Goal: Transaction & Acquisition: Obtain resource

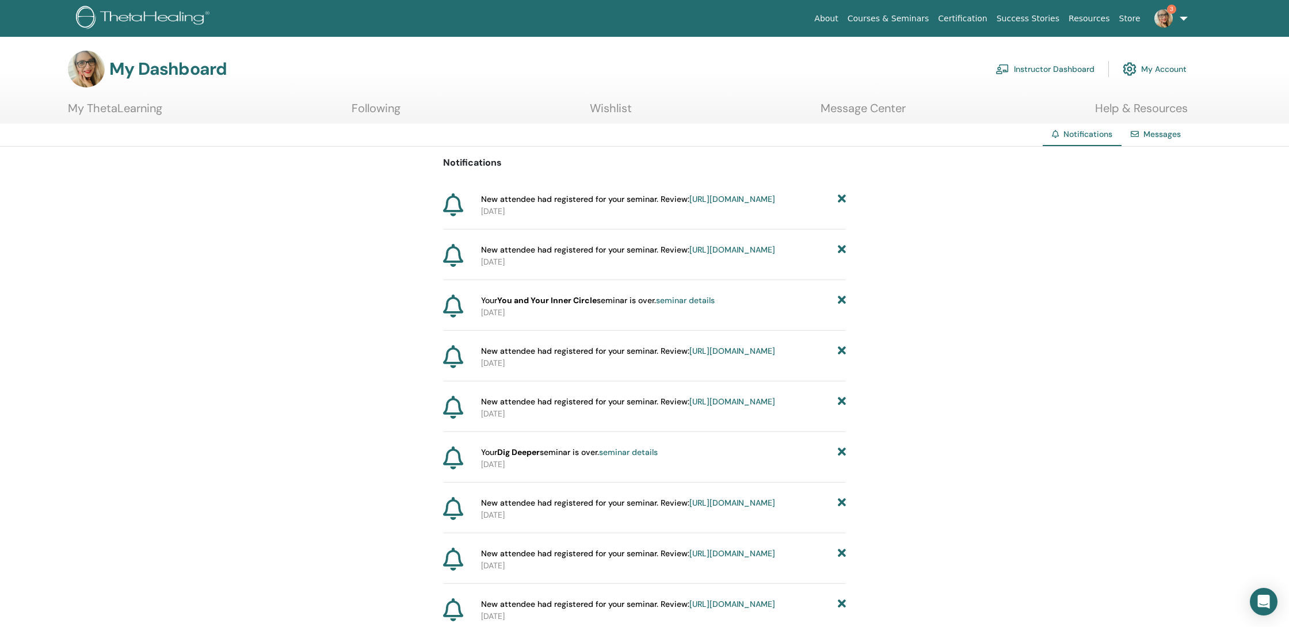
click at [690, 204] on link "https://member.thetahealing.com/instructor/seminar/374611/attendees" at bounding box center [733, 199] width 86 height 10
click at [1155, 67] on link "My Account" at bounding box center [1155, 68] width 64 height 25
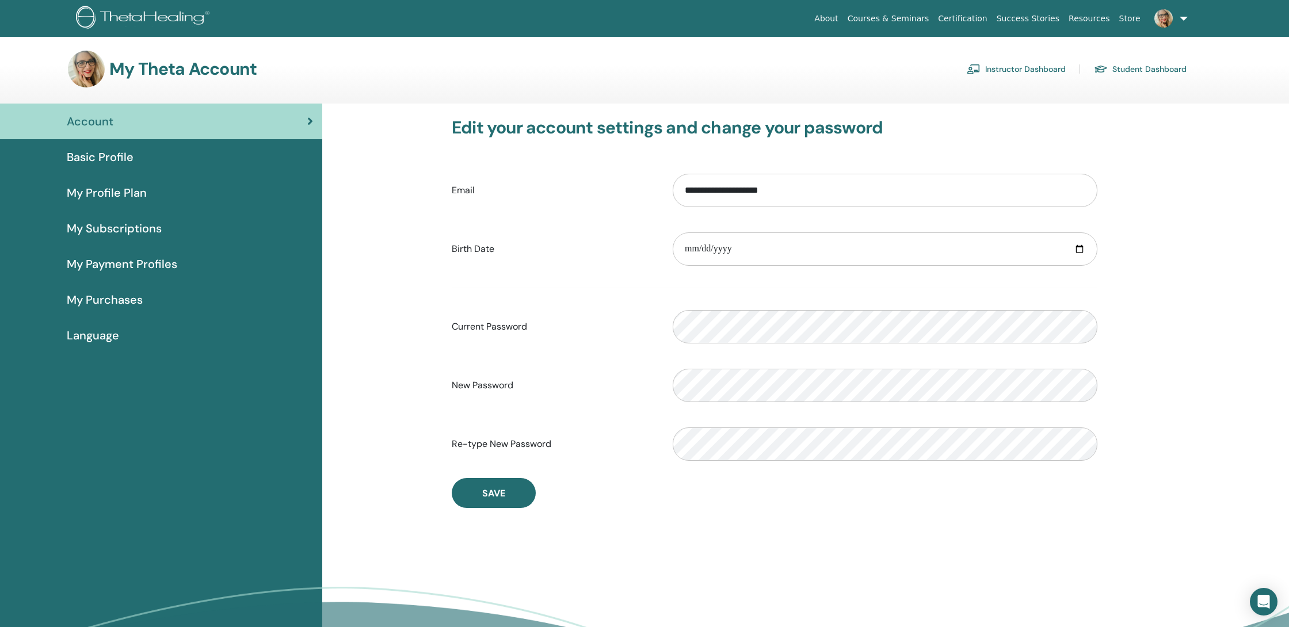
click at [122, 258] on span "My Payment Profiles" at bounding box center [122, 264] width 111 height 17
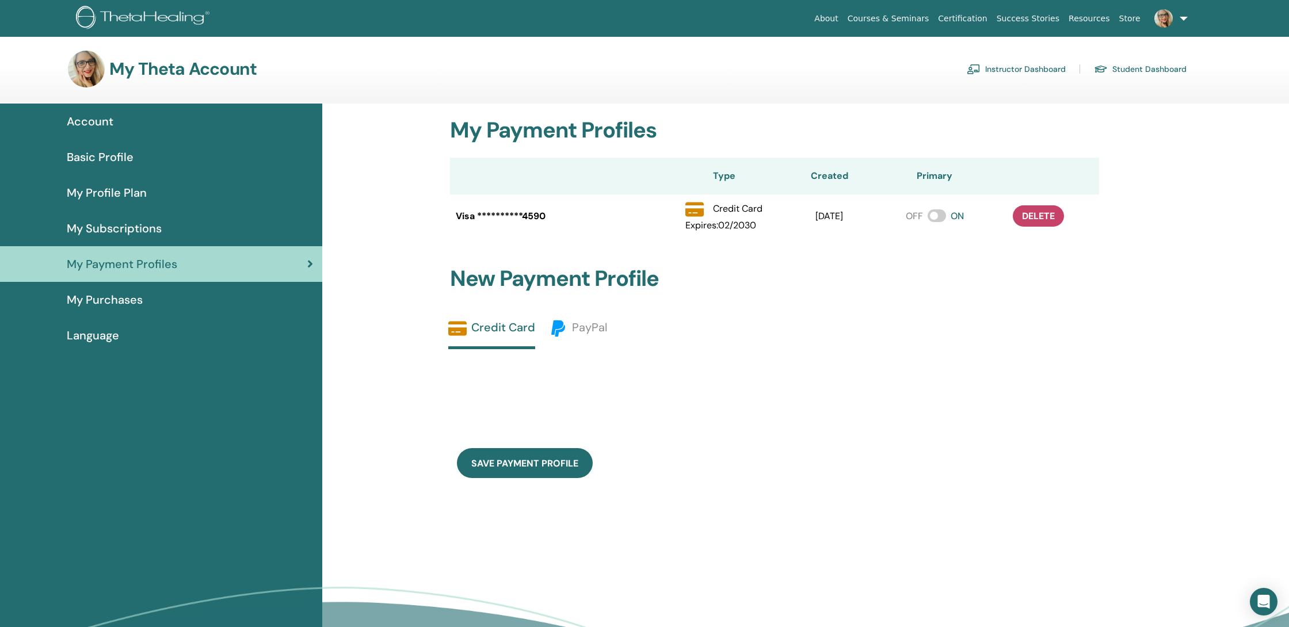
click at [125, 298] on span "My Purchases" at bounding box center [105, 299] width 76 height 17
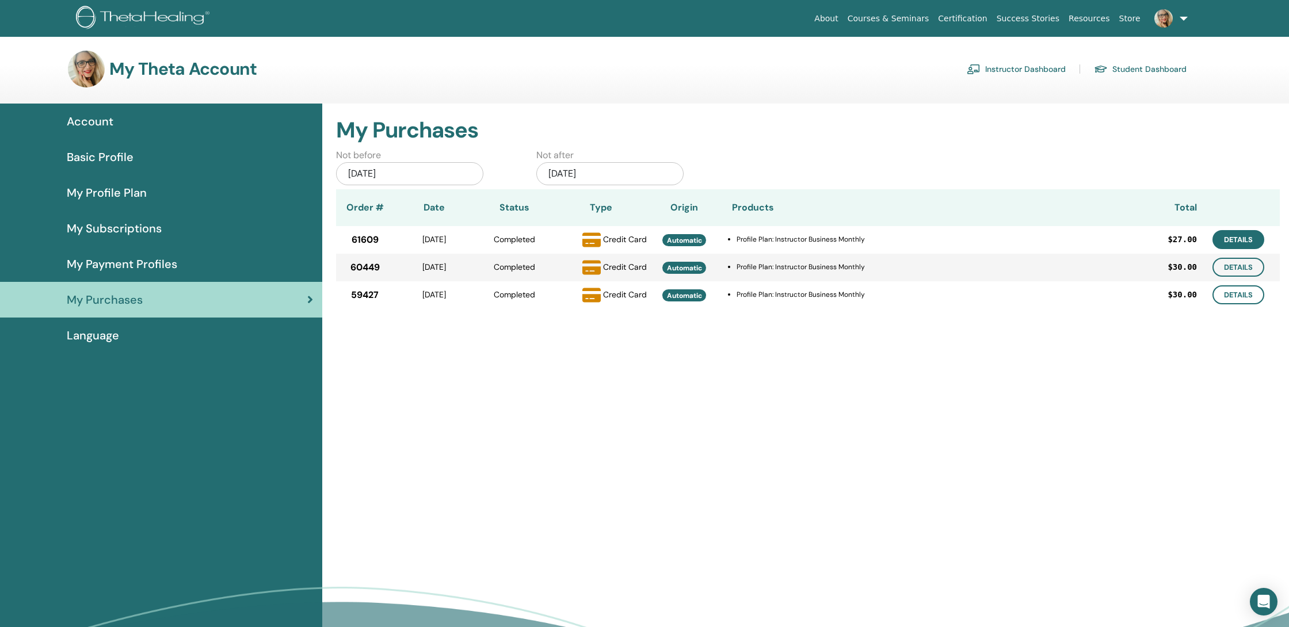
click at [1231, 241] on link "Details" at bounding box center [1239, 239] width 52 height 19
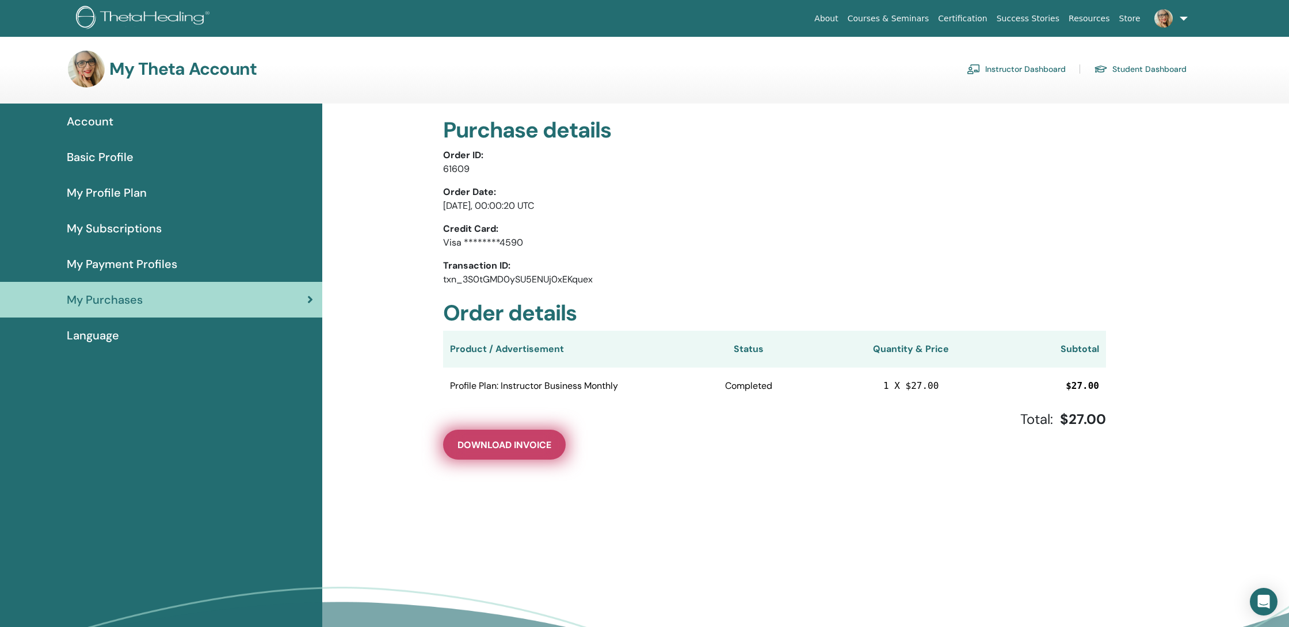
click at [497, 448] on span "Download Invoice" at bounding box center [505, 445] width 94 height 12
